Goal: Transaction & Acquisition: Purchase product/service

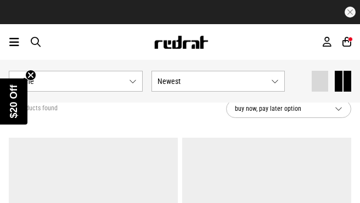
scroll to position [55, 0]
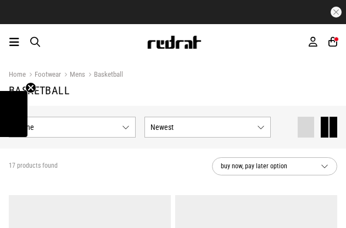
scroll to position [55, 0]
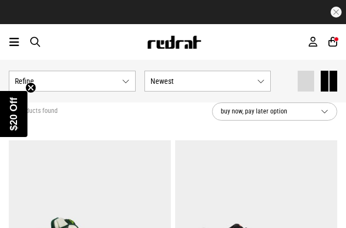
click at [116, 83] on span "Refine s" at bounding box center [66, 81] width 103 height 9
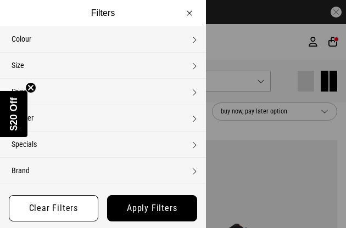
scroll to position [0, 0]
click at [234, 51] on div at bounding box center [173, 114] width 346 height 228
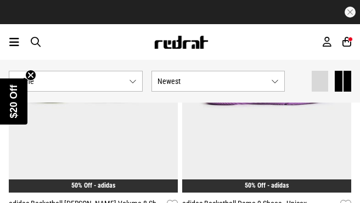
scroll to position [1227, 0]
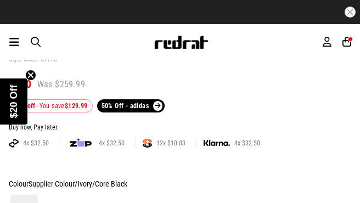
scroll to position [549, 0]
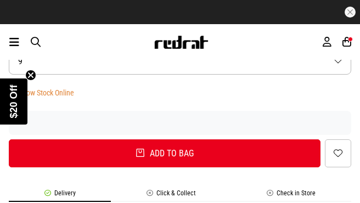
click at [221, 67] on button "Size 9" at bounding box center [180, 61] width 342 height 27
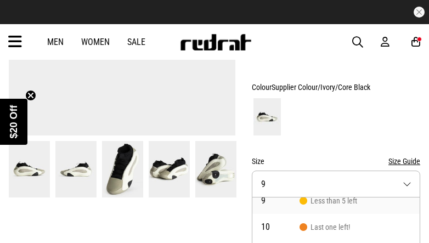
scroll to position [294, 0]
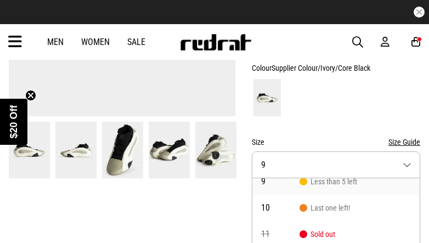
click at [116, 149] on img at bounding box center [122, 150] width 41 height 57
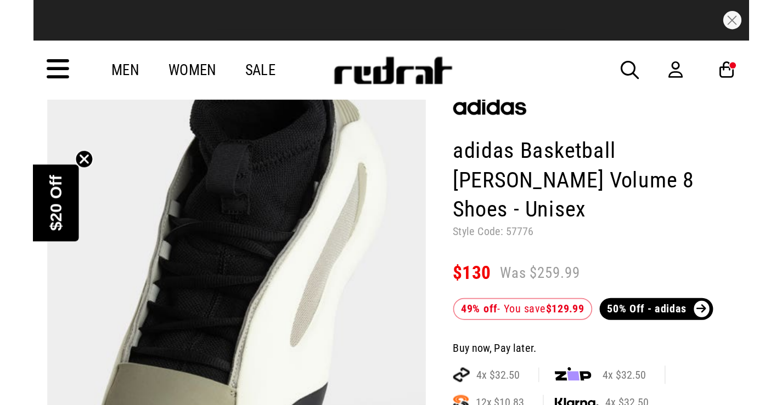
scroll to position [75, 0]
